Goal: Transaction & Acquisition: Purchase product/service

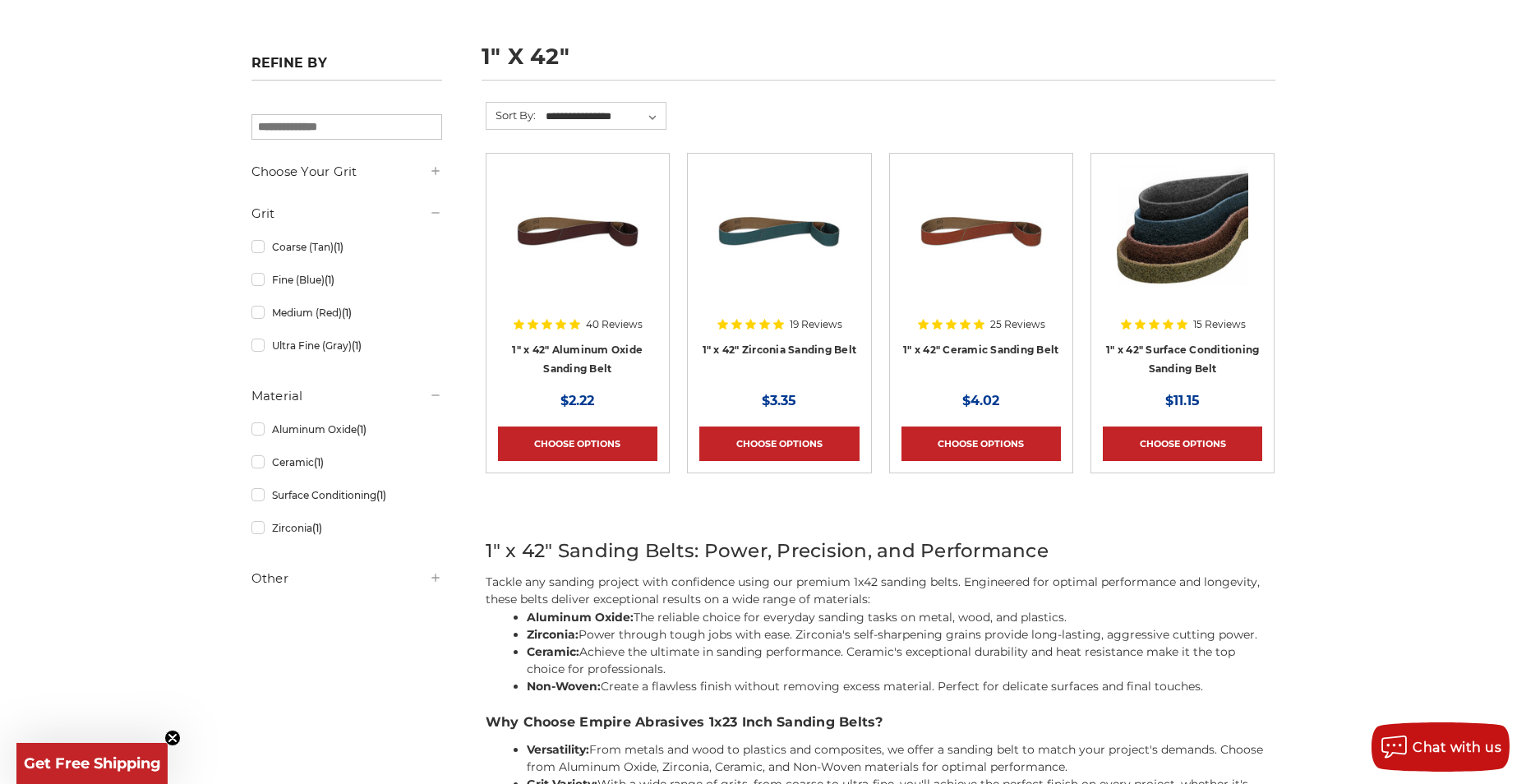
scroll to position [329, 0]
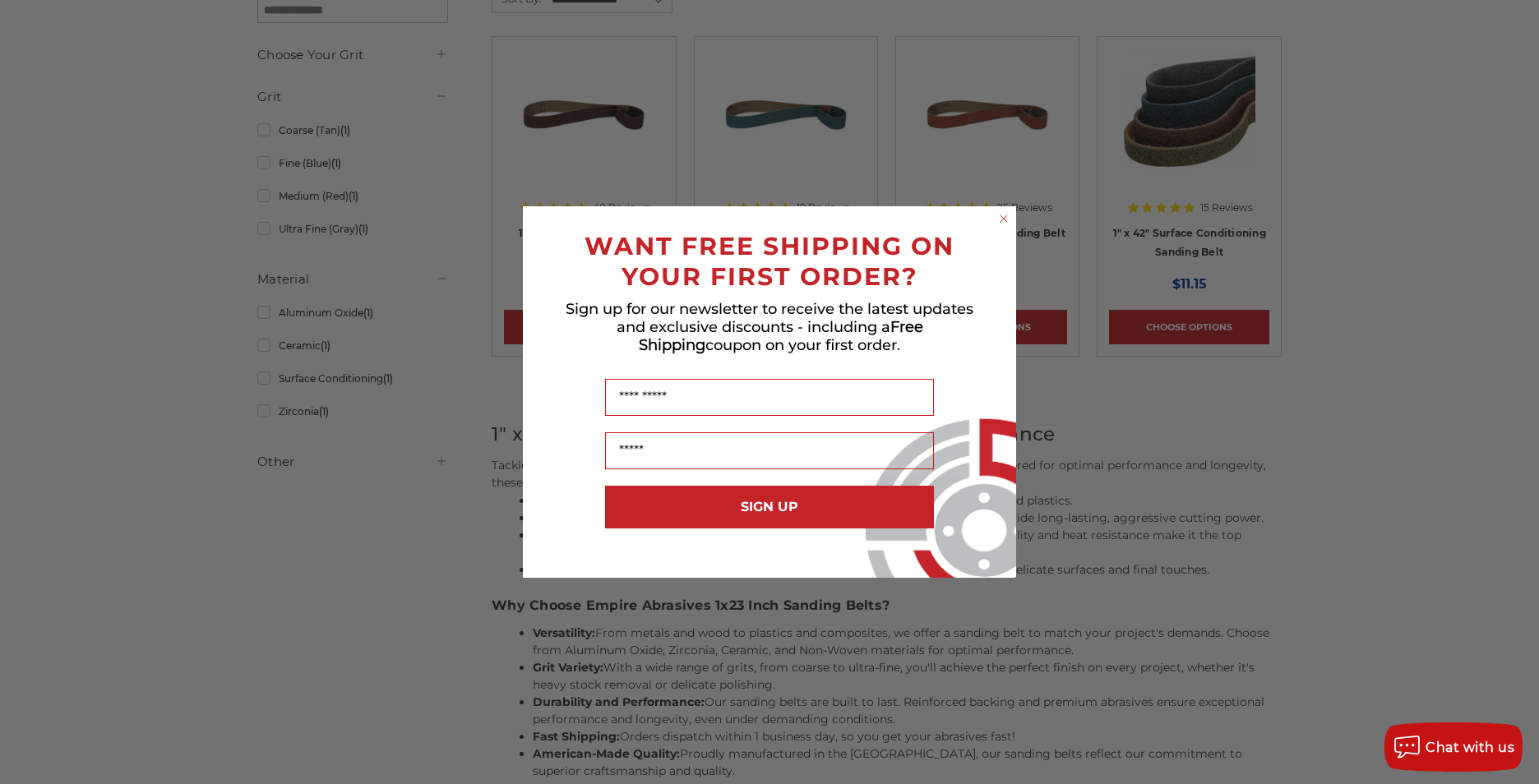
click at [1007, 218] on circle "Close dialog" at bounding box center [1004, 219] width 15 height 15
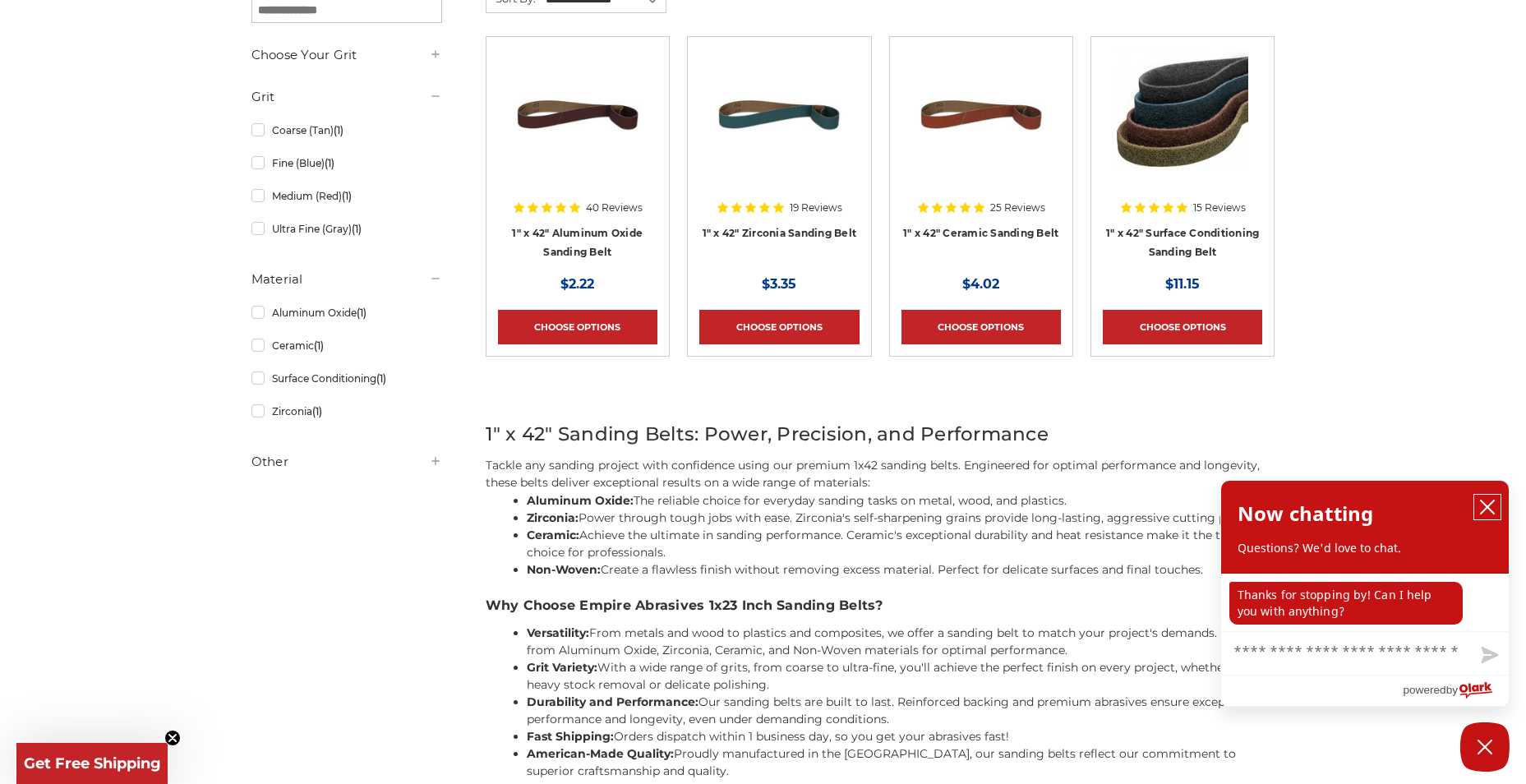
click at [1479, 504] on icon "close chatbox" at bounding box center [1487, 507] width 16 height 16
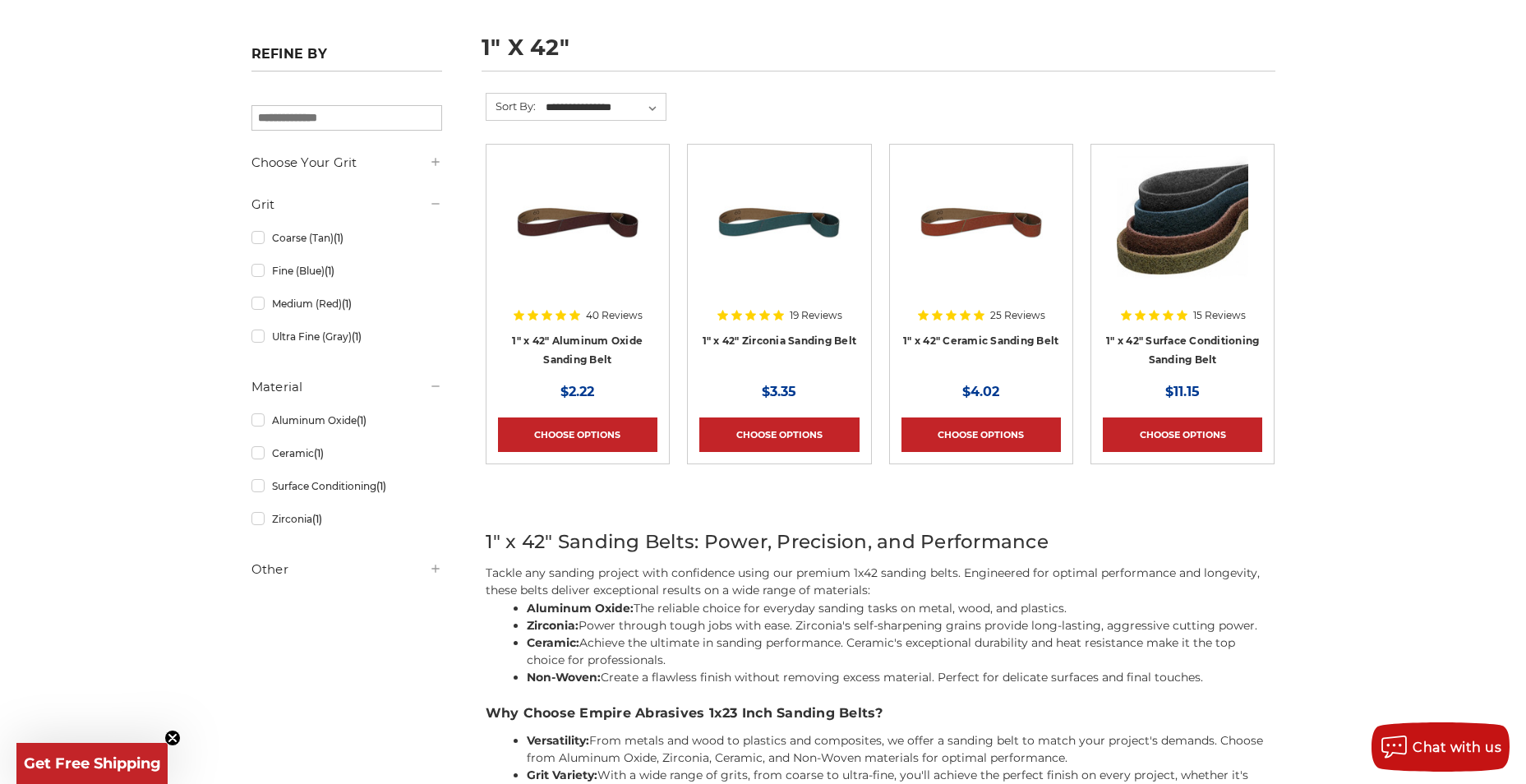
scroll to position [82, 0]
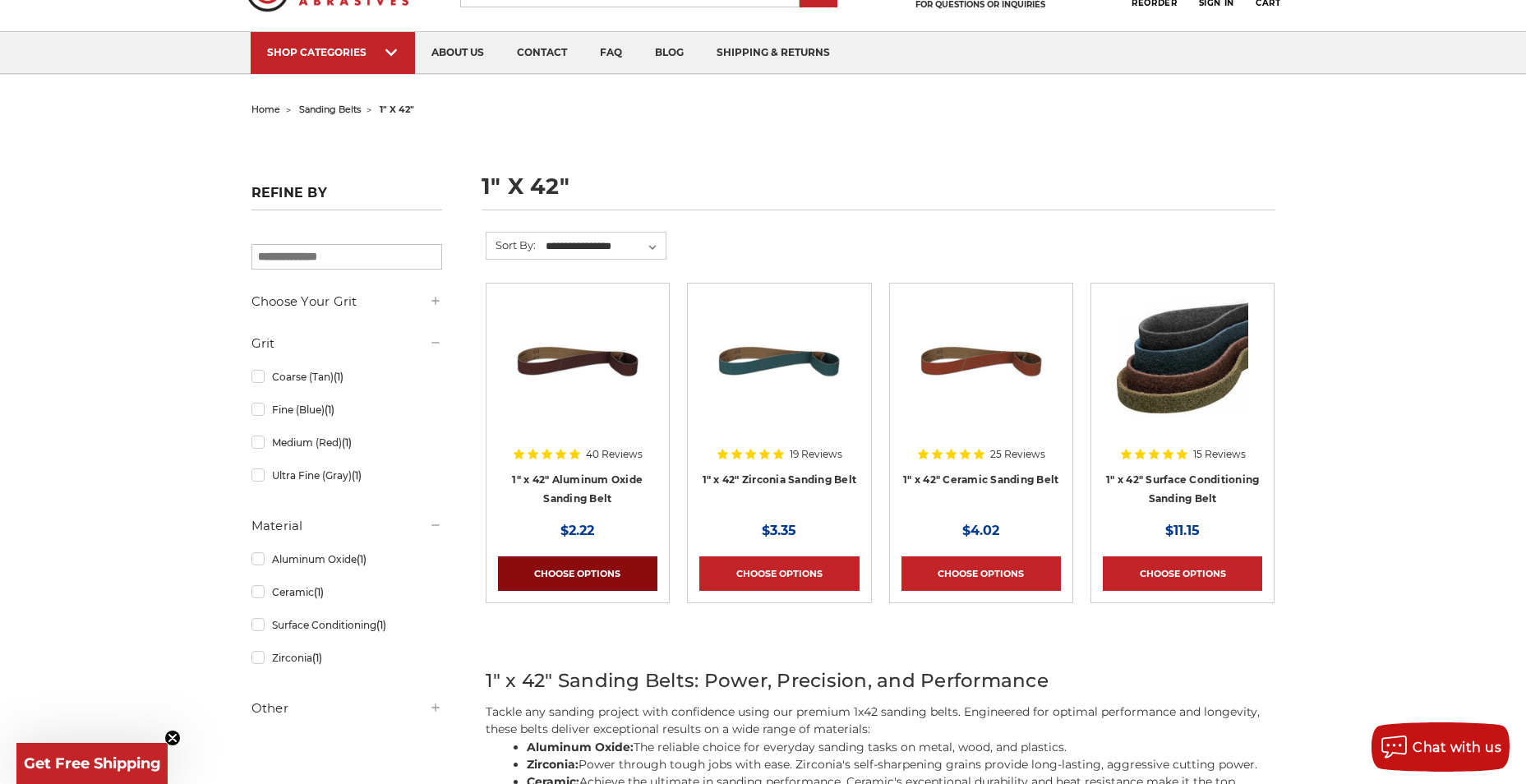
click at [609, 571] on link "Choose Options" at bounding box center [578, 573] width 159 height 35
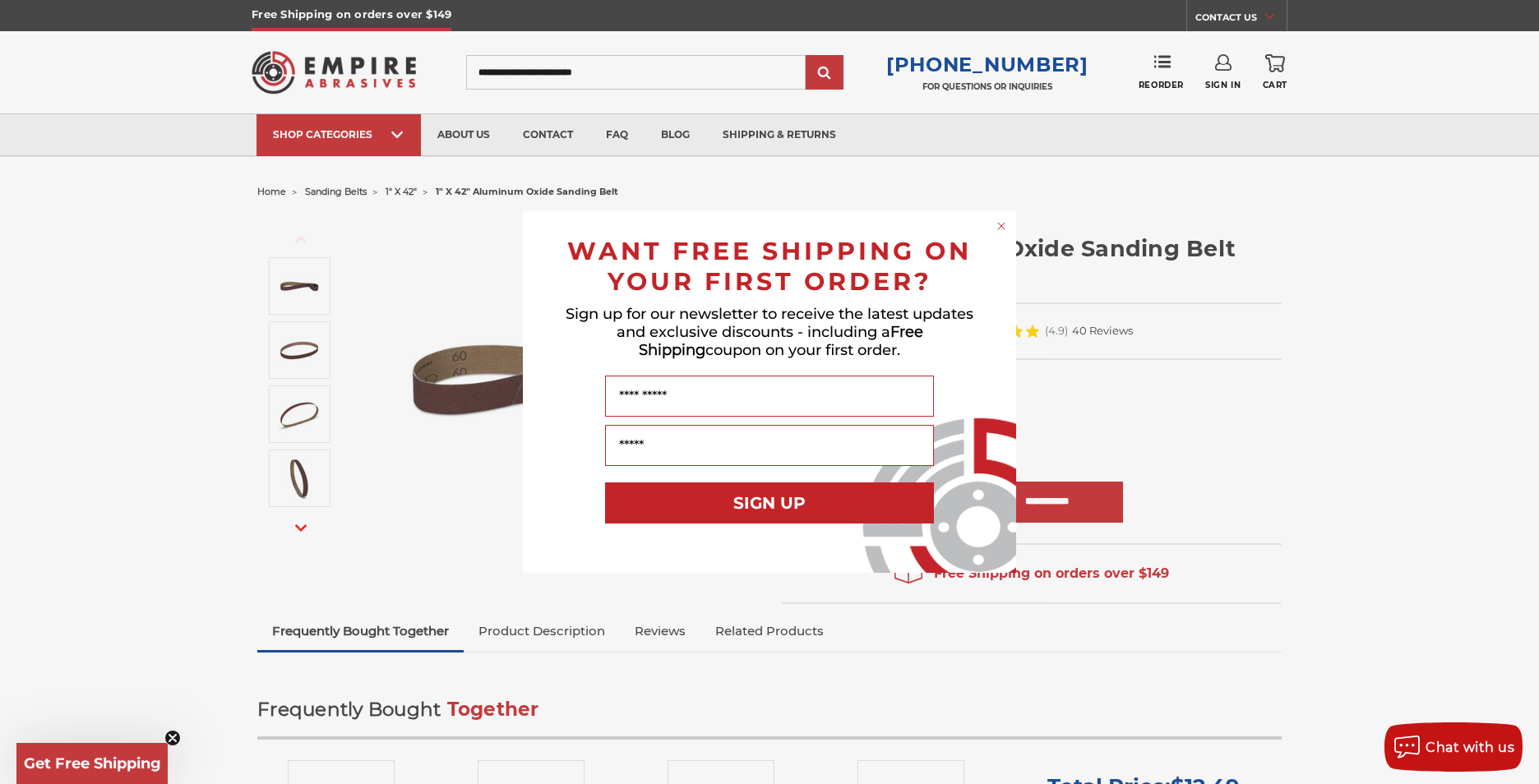
click at [1000, 226] on circle "Close dialog" at bounding box center [1001, 226] width 15 height 15
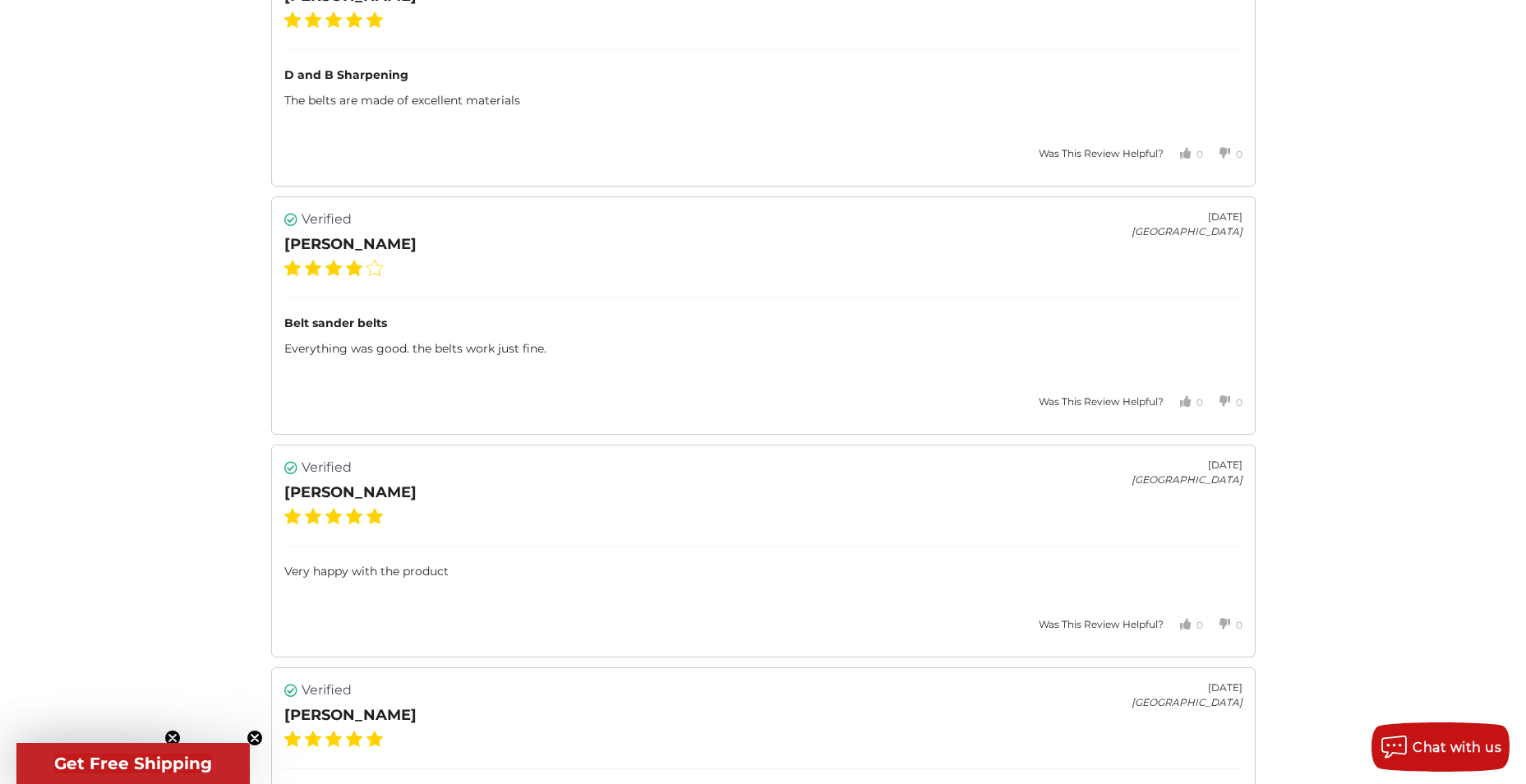
scroll to position [3863, 0]
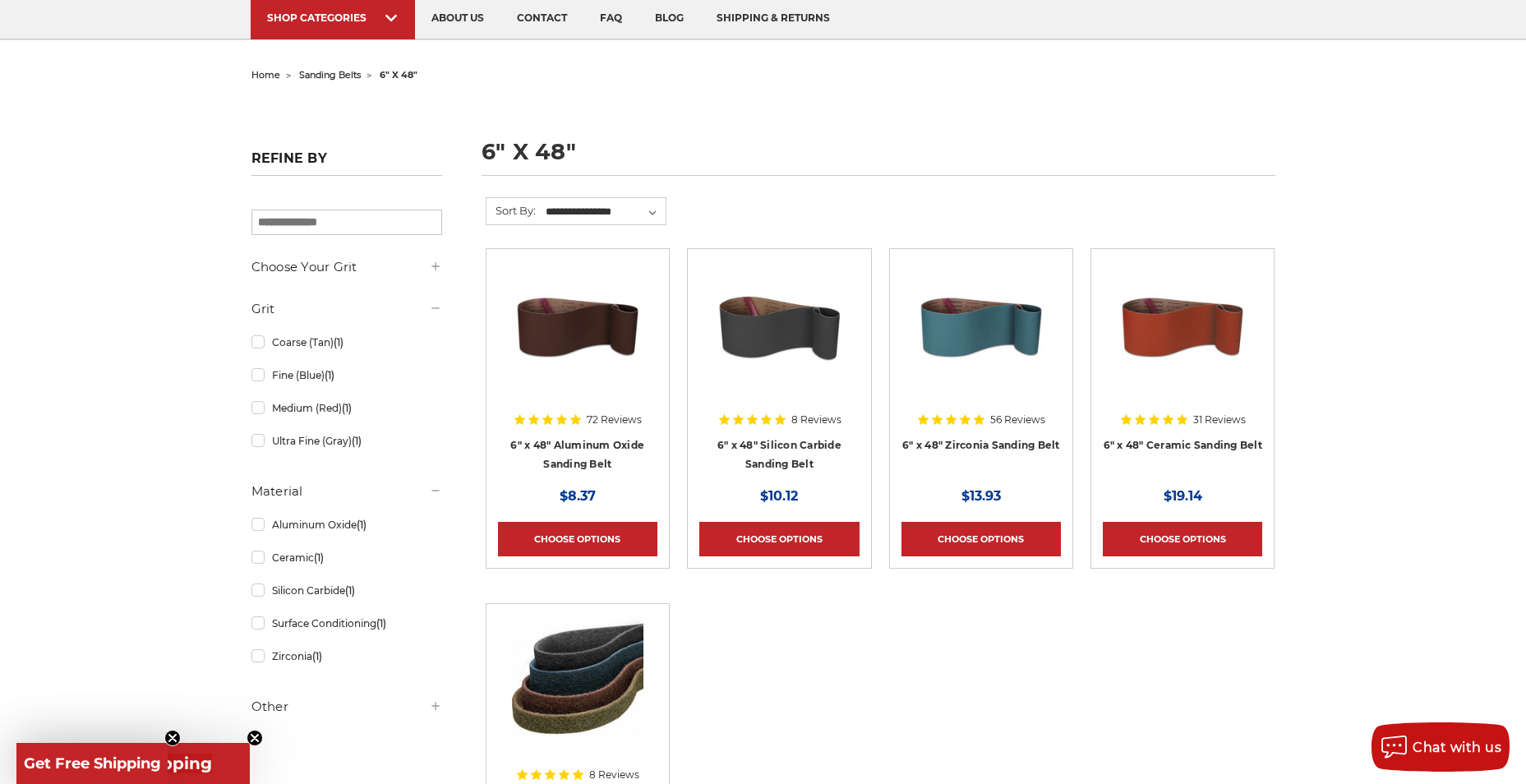
scroll to position [145, 0]
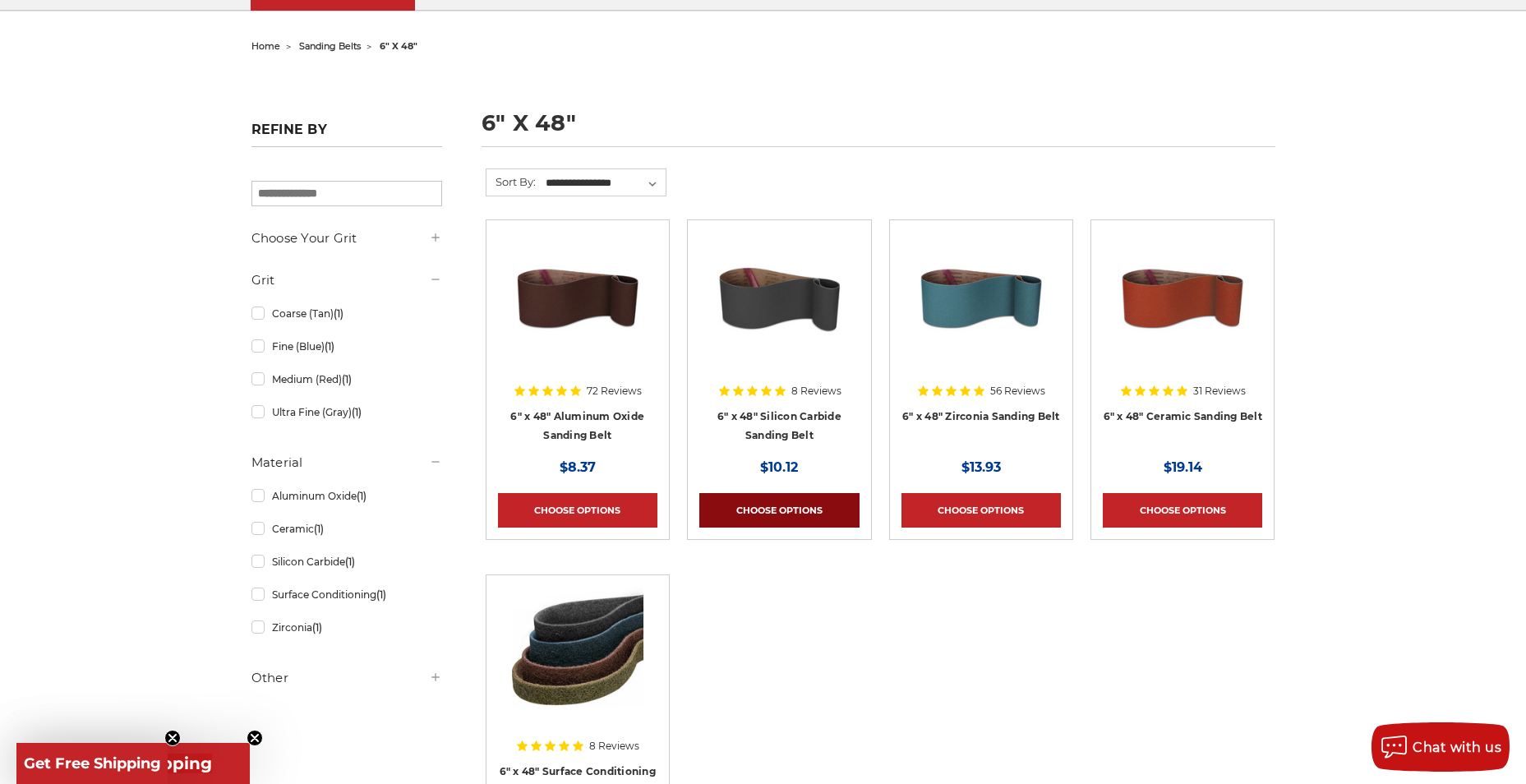
click at [780, 504] on link "Choose Options" at bounding box center [780, 510] width 159 height 35
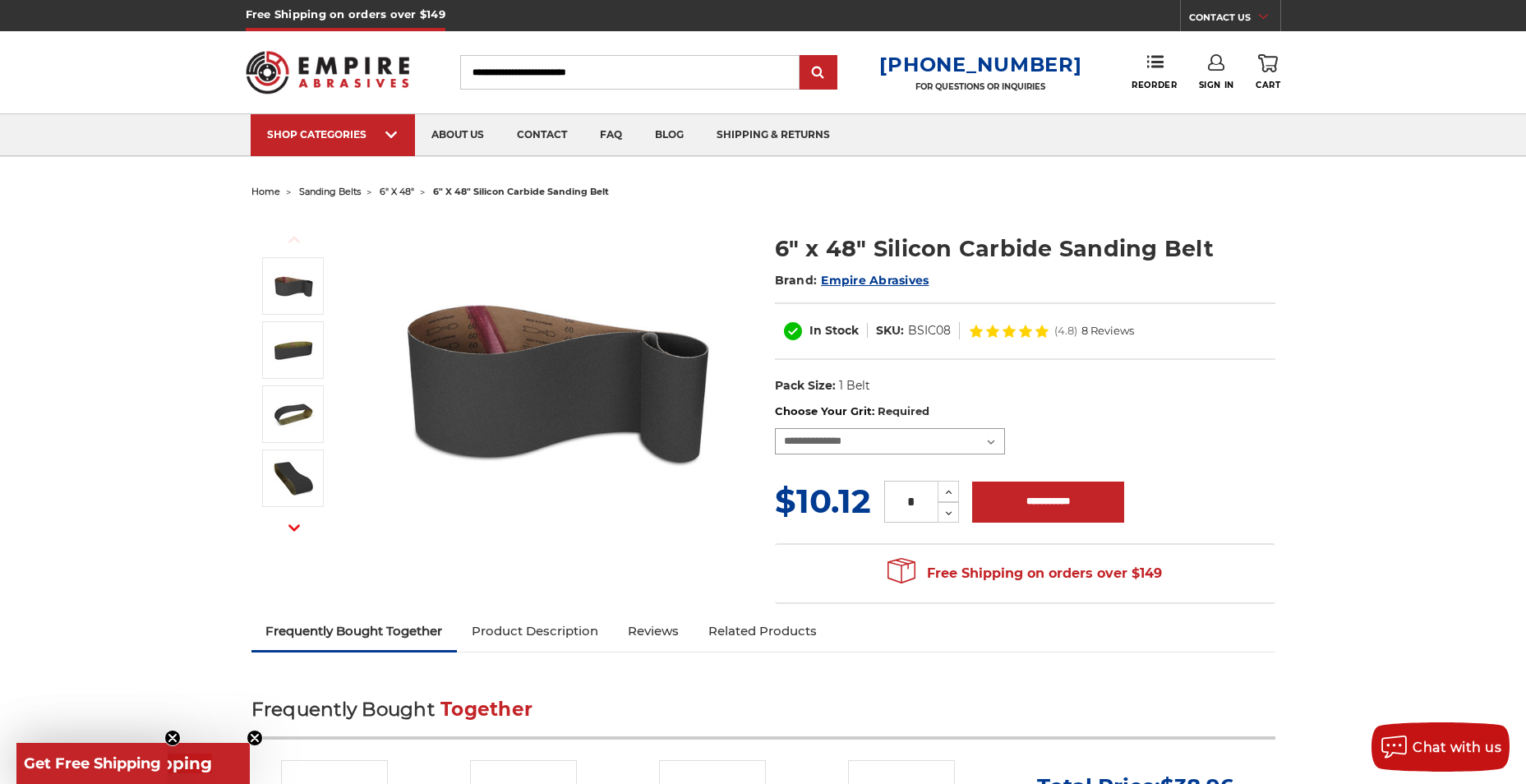
click at [991, 445] on select "**********" at bounding box center [890, 441] width 230 height 26
